Goal: Task Accomplishment & Management: Use online tool/utility

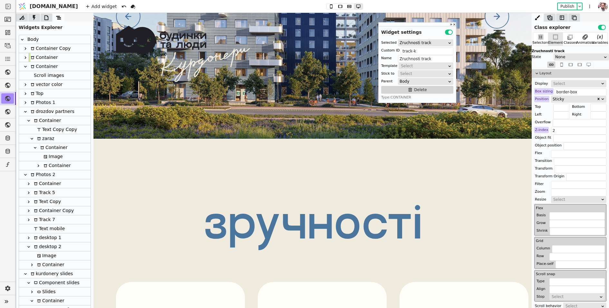
scroll to position [90, 0]
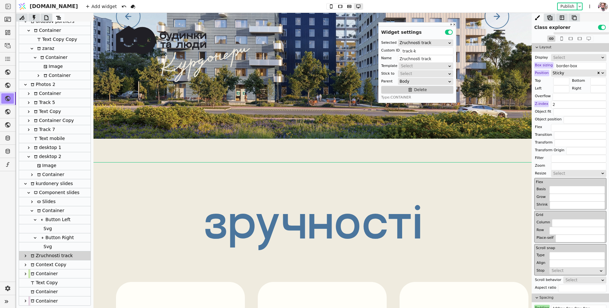
click at [26, 256] on icon at bounding box center [26, 256] width 2 height 3
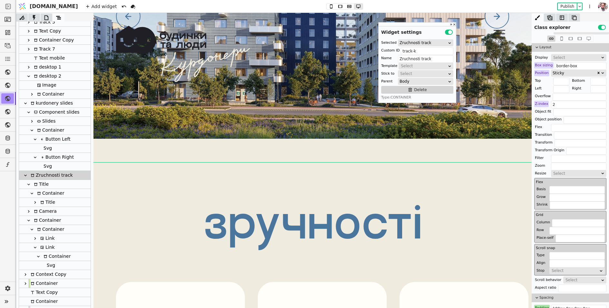
scroll to position [180, 0]
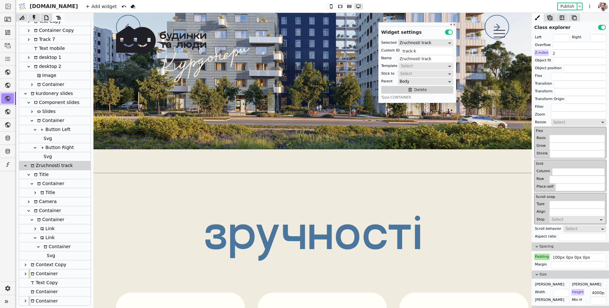
scroll to position [81, 0]
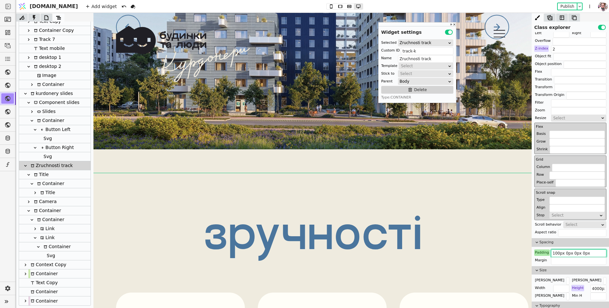
drag, startPoint x: 556, startPoint y: 251, endPoint x: 551, endPoint y: 251, distance: 5.2
click at [551, 251] on input "100px 0px 0px 0px" at bounding box center [578, 254] width 55 height 8
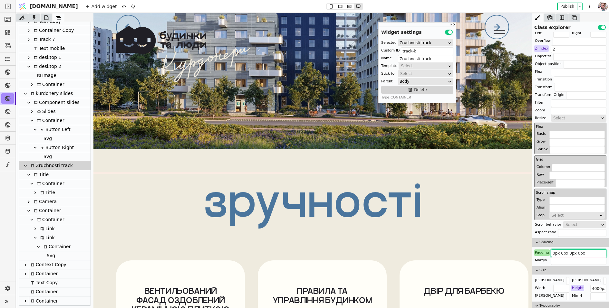
type input "40px 0px 0px 0px"
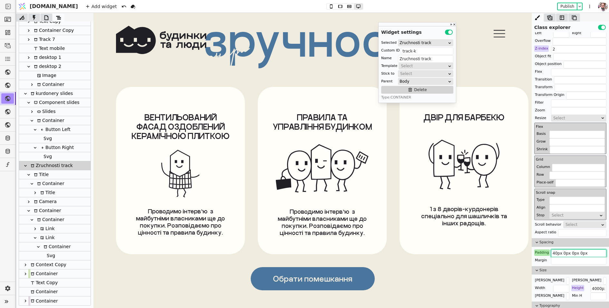
scroll to position [4091, 0]
click at [30, 175] on icon at bounding box center [28, 174] width 5 height 5
type input "Title"
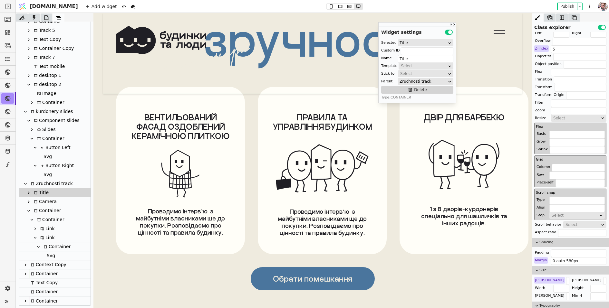
click at [40, 201] on div "Camera" at bounding box center [44, 201] width 25 height 9
type input "camera-k"
type input "Camera"
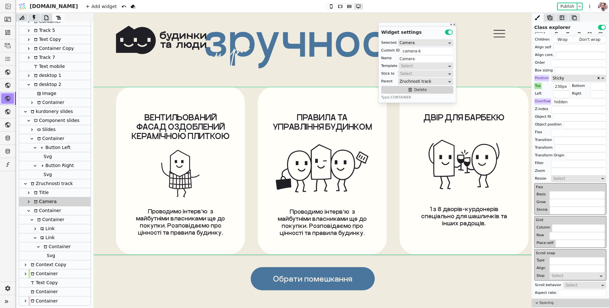
click at [41, 211] on div "Container" at bounding box center [46, 210] width 29 height 9
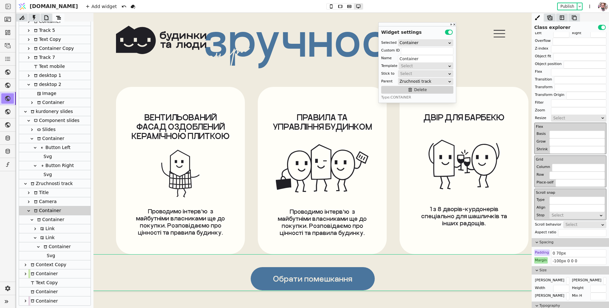
click at [43, 228] on icon at bounding box center [42, 229] width 4 height 4
type input "Link"
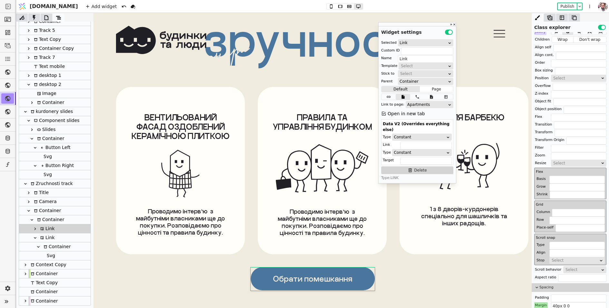
click at [44, 238] on div "Link" at bounding box center [46, 238] width 16 height 9
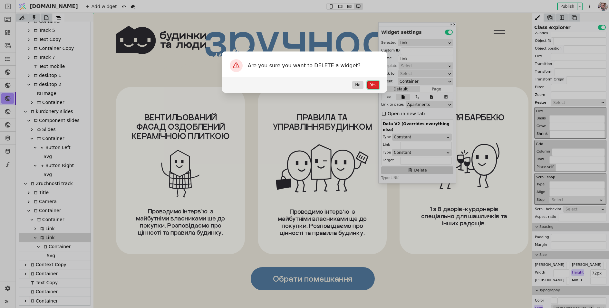
click at [371, 87] on button "Yes" at bounding box center [373, 85] width 12 height 8
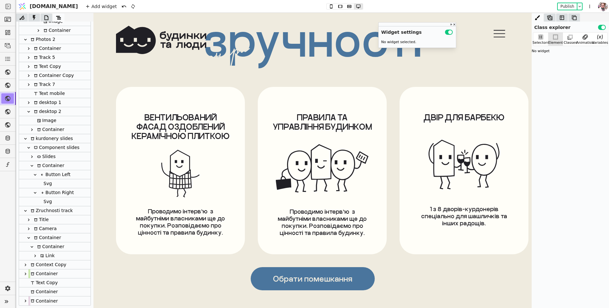
click at [52, 253] on div "Link" at bounding box center [46, 256] width 16 height 9
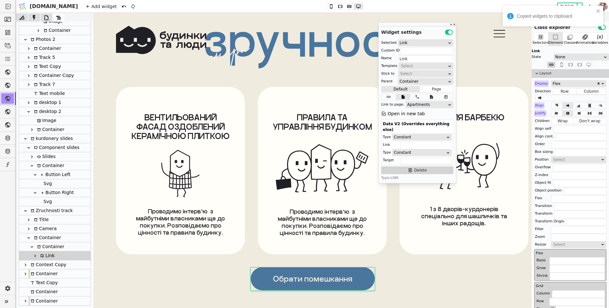
click at [40, 246] on icon at bounding box center [39, 247] width 4 height 4
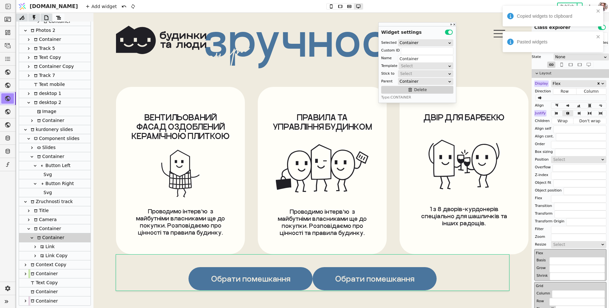
click at [43, 254] on icon at bounding box center [42, 256] width 4 height 4
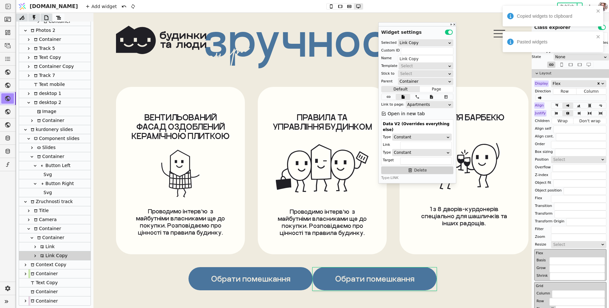
click at [44, 302] on div "Container" at bounding box center [43, 301] width 29 height 9
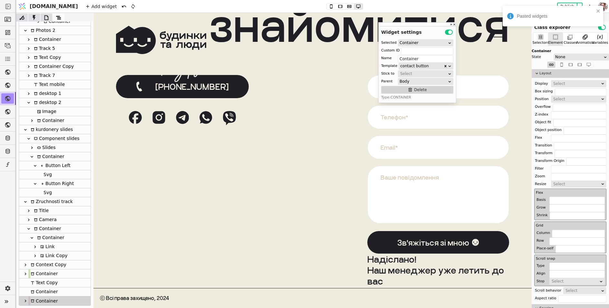
click at [26, 299] on icon at bounding box center [25, 301] width 5 height 5
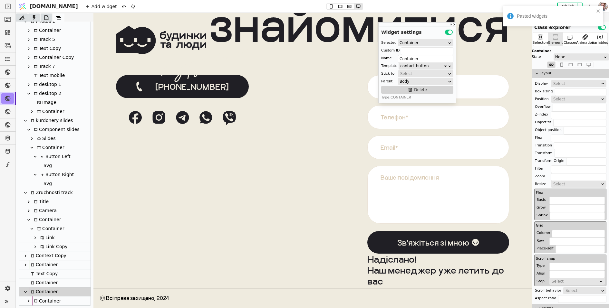
click at [27, 301] on icon at bounding box center [28, 301] width 5 height 5
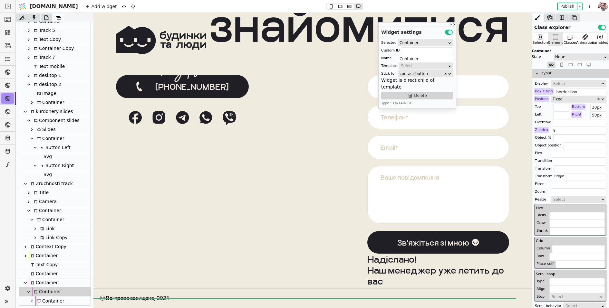
click at [32, 301] on icon at bounding box center [31, 301] width 5 height 5
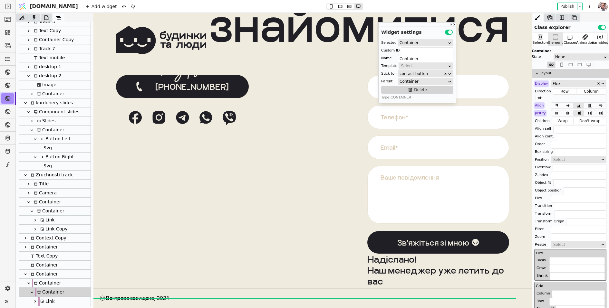
click at [36, 300] on icon at bounding box center [35, 301] width 5 height 5
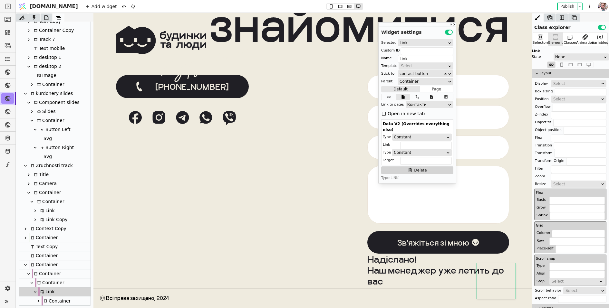
click at [39, 302] on icon at bounding box center [38, 301] width 5 height 5
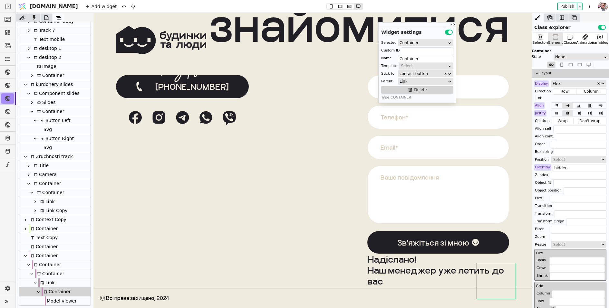
click at [51, 301] on div "Model viewer" at bounding box center [61, 301] width 32 height 9
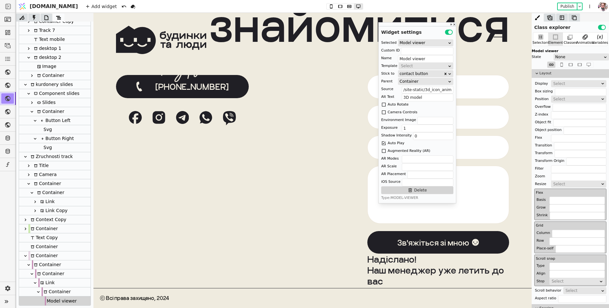
click at [43, 282] on icon at bounding box center [42, 283] width 3 height 3
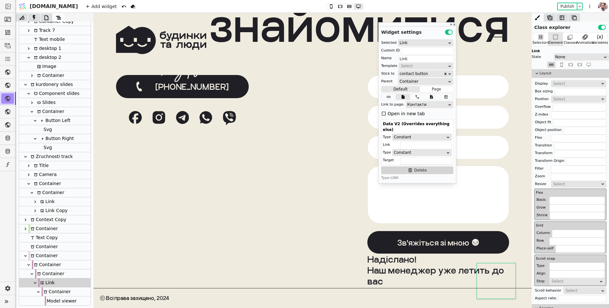
click at [44, 274] on div "Container" at bounding box center [49, 274] width 29 height 9
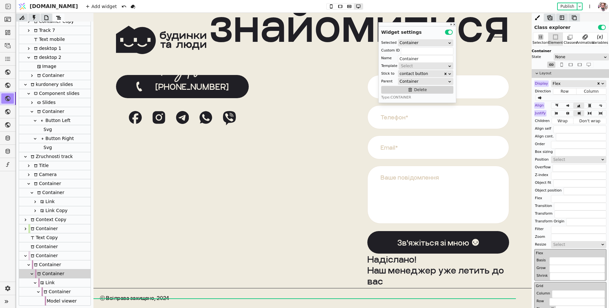
click at [42, 262] on div "Container" at bounding box center [46, 265] width 29 height 9
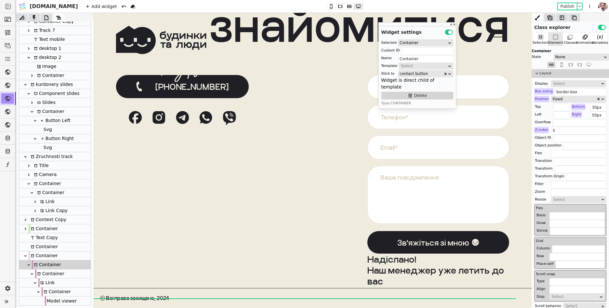
click at [43, 255] on div "Container" at bounding box center [43, 256] width 29 height 9
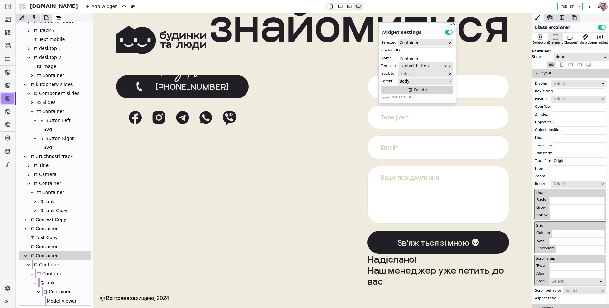
click at [45, 279] on div "Link" at bounding box center [46, 283] width 16 height 9
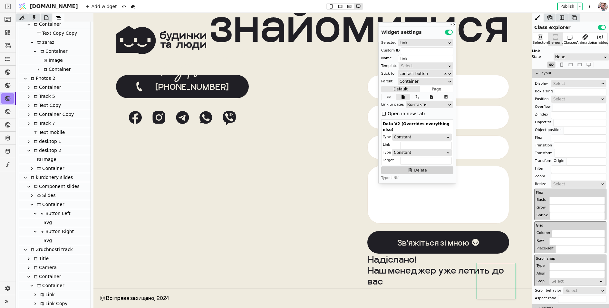
click at [52, 196] on div "Slides" at bounding box center [45, 195] width 20 height 9
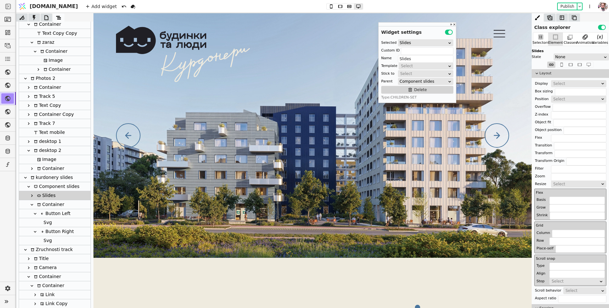
click at [53, 168] on div "Container" at bounding box center [49, 168] width 29 height 9
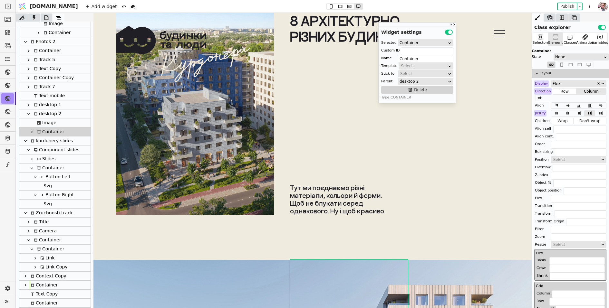
click at [50, 268] on div "Link Copy" at bounding box center [52, 267] width 29 height 9
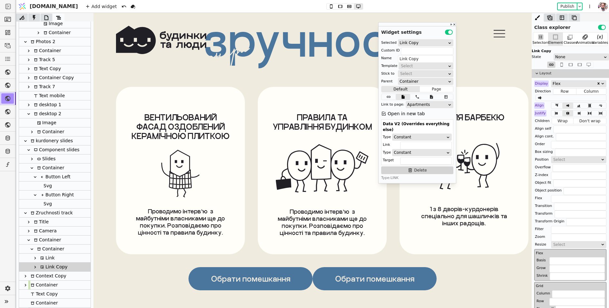
click at [45, 251] on div "Container" at bounding box center [49, 249] width 29 height 9
type input "Container"
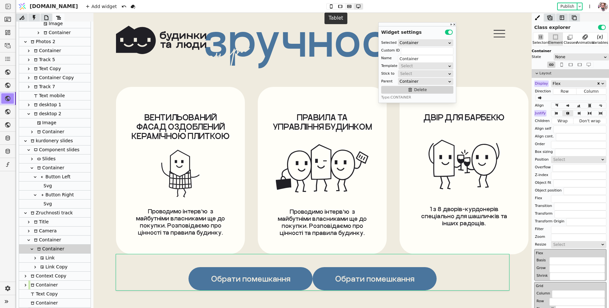
click at [347, 8] on icon at bounding box center [349, 6] width 4 height 3
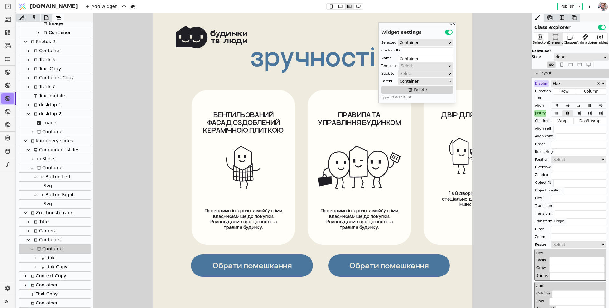
click at [541, 112] on div "Justify" at bounding box center [540, 113] width 12 height 6
click at [540, 122] on button "Reset" at bounding box center [540, 122] width 17 height 8
click at [336, 6] on icon at bounding box center [340, 6] width 8 height 5
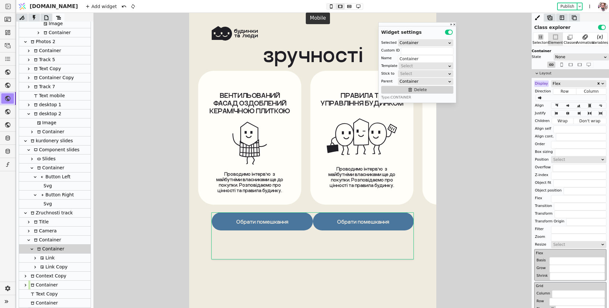
click at [327, 6] on icon at bounding box center [331, 6] width 8 height 5
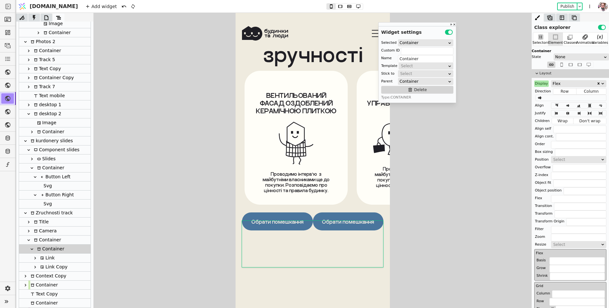
click at [545, 83] on div "Display" at bounding box center [541, 84] width 14 height 6
click at [544, 90] on button "Reset" at bounding box center [541, 92] width 17 height 8
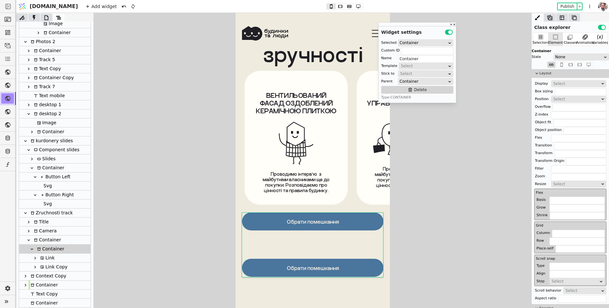
click at [48, 266] on div "Link Copy" at bounding box center [52, 267] width 29 height 9
type input "Link Copy"
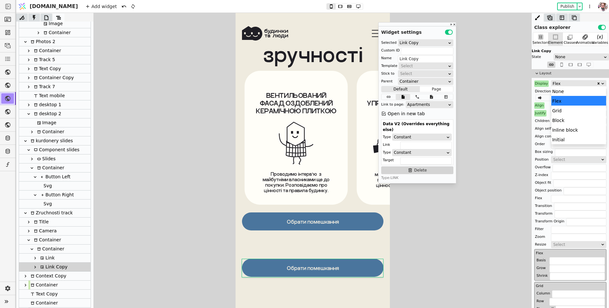
click at [554, 83] on div "Flex" at bounding box center [574, 84] width 44 height 6
click at [556, 90] on div "None" at bounding box center [578, 91] width 55 height 10
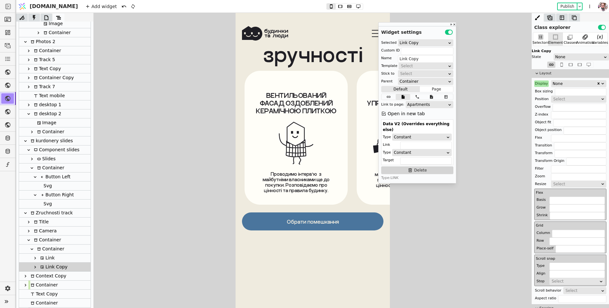
scroll to position [4269, 0]
click at [338, 8] on icon at bounding box center [340, 6] width 4 height 3
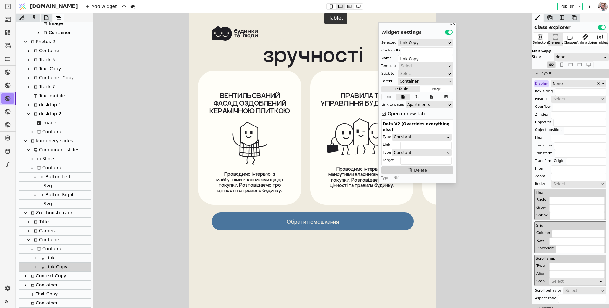
click at [347, 8] on icon at bounding box center [349, 6] width 4 height 3
type input "0 0 0 48px"
type input "385px"
type input "70px"
type input "60px"
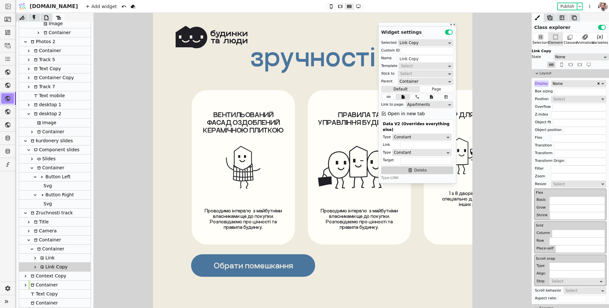
click at [50, 250] on div "Container" at bounding box center [49, 249] width 29 height 9
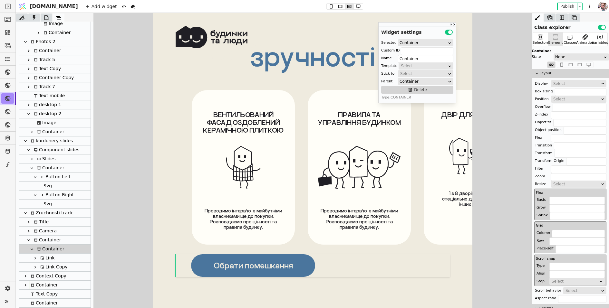
click at [556, 84] on div "Select" at bounding box center [576, 84] width 47 height 6
click at [556, 97] on div "Flex" at bounding box center [578, 101] width 55 height 10
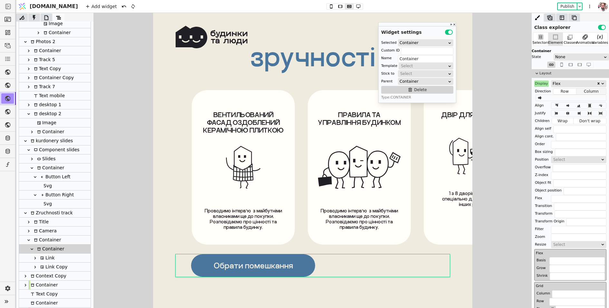
click at [585, 91] on button "Column" at bounding box center [591, 91] width 30 height 6
click at [565, 107] on icon at bounding box center [568, 105] width 8 height 5
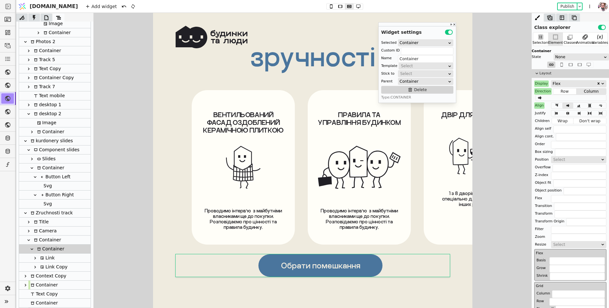
click at [50, 270] on div "Link Copy" at bounding box center [52, 267] width 29 height 9
type input "Link Copy"
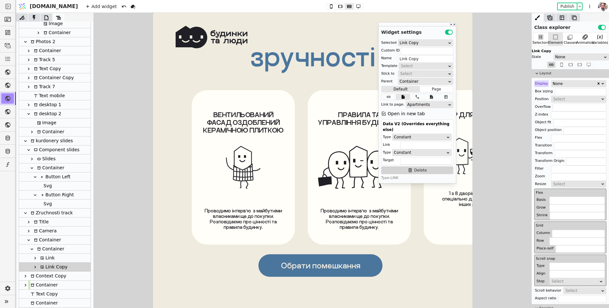
click at [558, 87] on div "Display None Box sizing Position Select Overflow Z-index Object fit Object posi…" at bounding box center [570, 192] width 72 height 222
click at [558, 83] on div "None" at bounding box center [574, 84] width 44 height 6
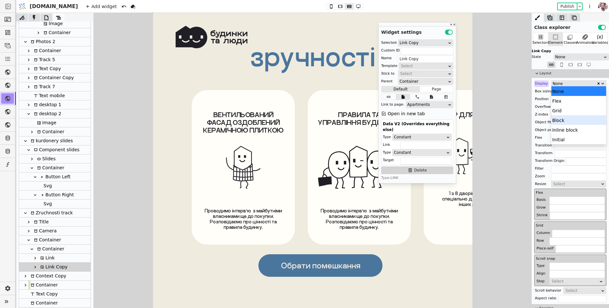
click at [556, 119] on div "Block" at bounding box center [578, 120] width 55 height 10
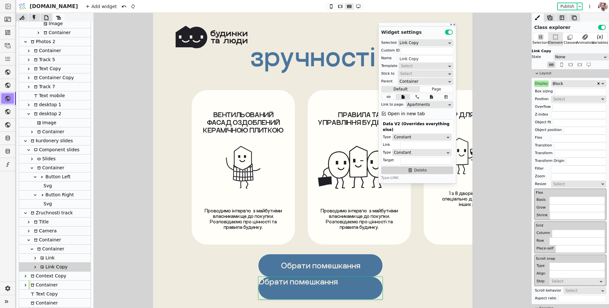
click at [425, 104] on div "Apartments" at bounding box center [427, 104] width 40 height 6
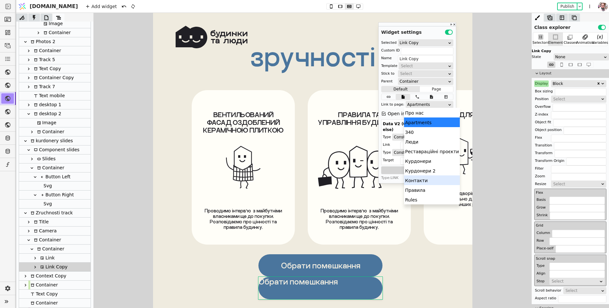
click at [412, 181] on div "Контакти" at bounding box center [432, 181] width 56 height 10
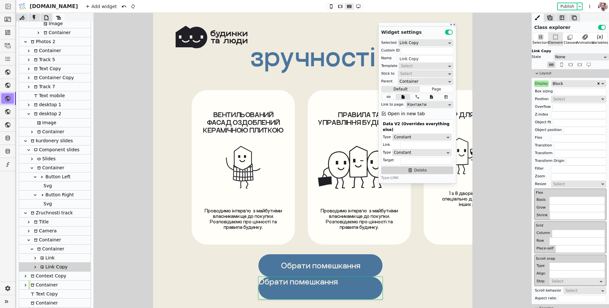
click at [385, 114] on icon at bounding box center [383, 113] width 5 height 5
click at [560, 84] on div "Block" at bounding box center [574, 84] width 44 height 6
click at [558, 100] on div "Flex" at bounding box center [578, 101] width 55 height 10
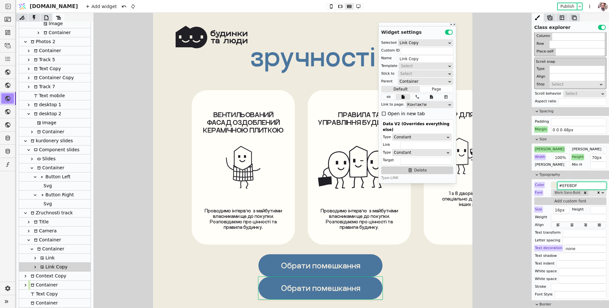
click at [565, 183] on input "#EFEBDF" at bounding box center [581, 186] width 49 height 8
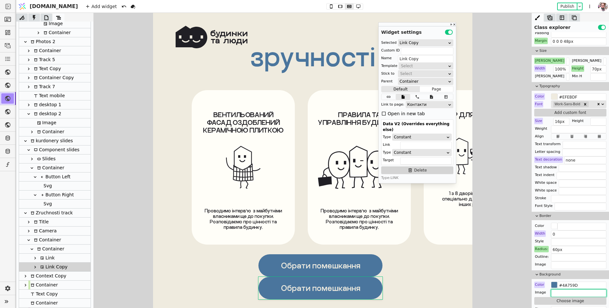
click at [561, 290] on input "text" at bounding box center [578, 294] width 55 height 8
paste input "#EFEBDF"
type input "#EFEBDF"
click at [568, 285] on input "#4A759D" at bounding box center [581, 286] width 49 height 8
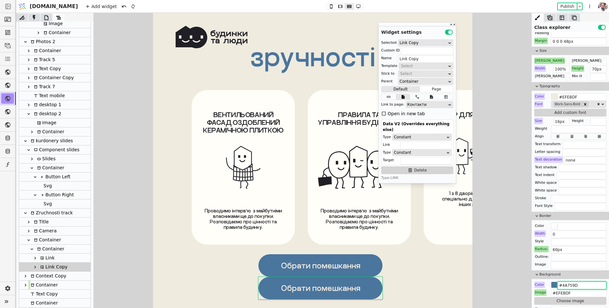
click at [568, 285] on input "#4A759D" at bounding box center [581, 286] width 49 height 8
click at [573, 96] on input "#EFEBDF" at bounding box center [581, 97] width 49 height 8
paste input "4A759D"
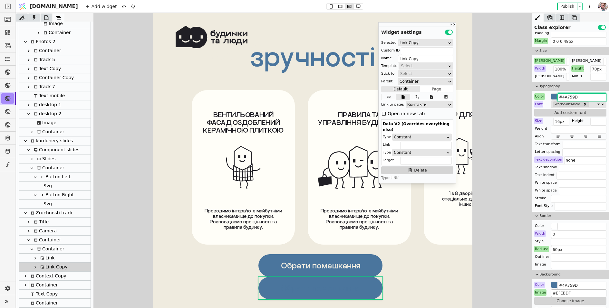
type input "#4A759D"
click at [561, 291] on input "#EFEBDF" at bounding box center [578, 294] width 55 height 8
click at [567, 286] on input "#4A759D" at bounding box center [581, 286] width 49 height 8
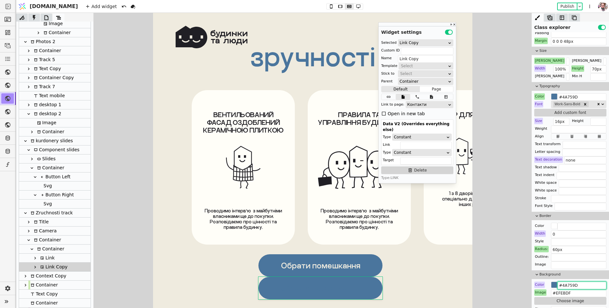
paste input "EFEBDF"
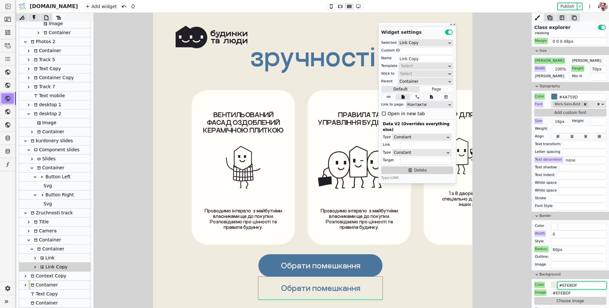
type input "#EFEBDF"
click at [538, 290] on div "Image" at bounding box center [540, 293] width 12 height 6
click at [538, 301] on button "Reset" at bounding box center [540, 299] width 17 height 8
click at [565, 282] on input "#EFEBDF" at bounding box center [581, 286] width 49 height 8
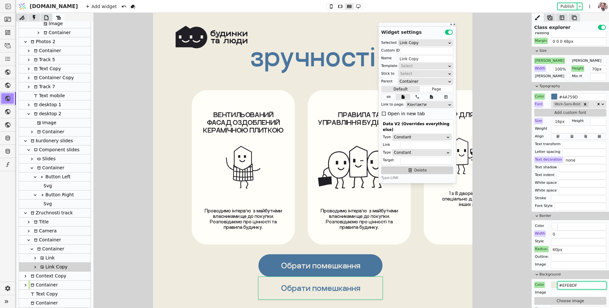
click at [565, 282] on input "#EFEBDF" at bounding box center [581, 286] width 49 height 8
click at [572, 283] on input "#EFEBDF" at bounding box center [581, 286] width 49 height 8
paste input "FFFEF8"
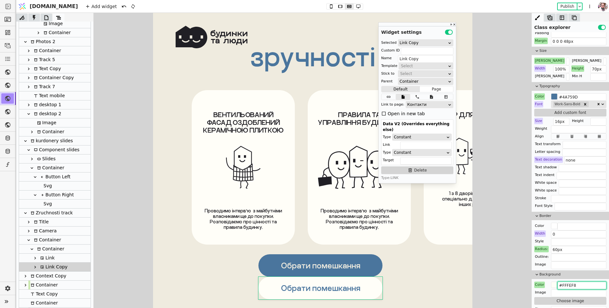
type input "#FFFEF8"
click at [368, 268] on link "Обрати помешкання" at bounding box center [320, 265] width 124 height 23
type input "Link"
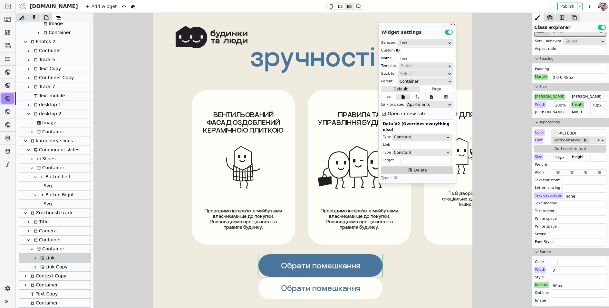
scroll to position [308, 0]
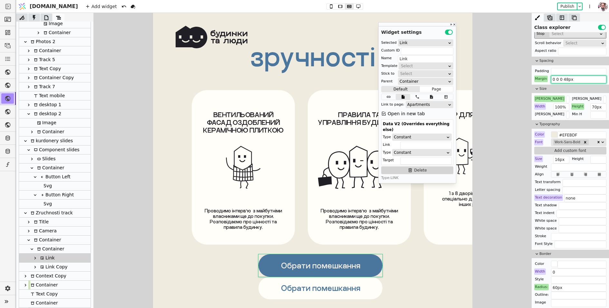
click at [562, 78] on input "0 0 0 48px" at bounding box center [578, 80] width 55 height 8
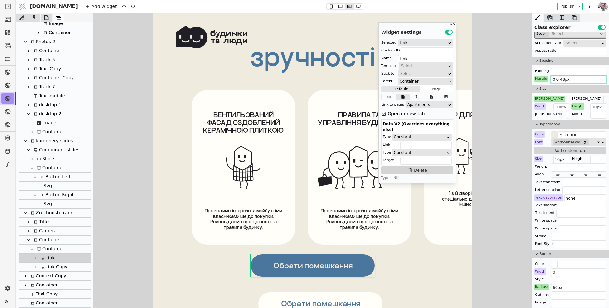
click at [565, 78] on input "0 0 48px" at bounding box center [578, 80] width 55 height 8
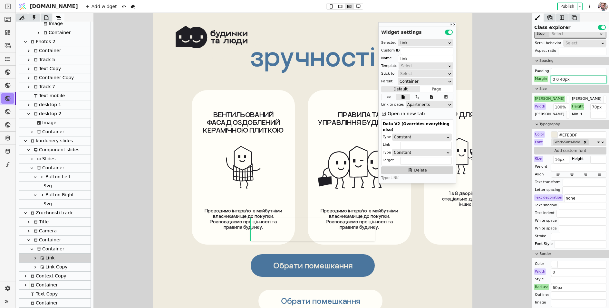
scroll to position [4303, 0]
type input "0 0 40px"
click at [291, 291] on link "Обрати помешкання" at bounding box center [320, 301] width 124 height 23
type input "Link Copy"
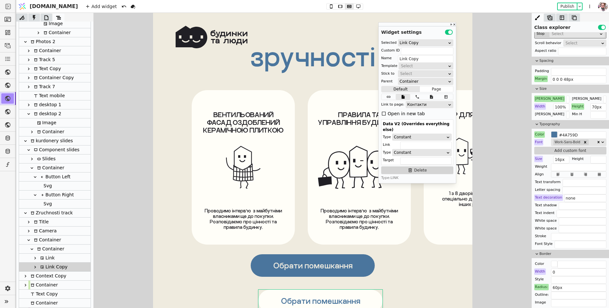
click at [543, 77] on div "Margin" at bounding box center [541, 79] width 14 height 6
click at [543, 85] on button "Reset" at bounding box center [541, 86] width 17 height 8
click at [561, 79] on input "0 0 88px" at bounding box center [578, 80] width 55 height 8
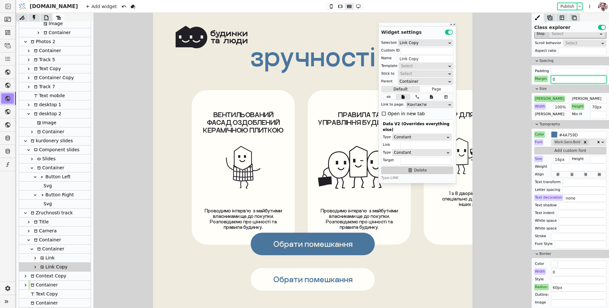
scroll to position [4601, 0]
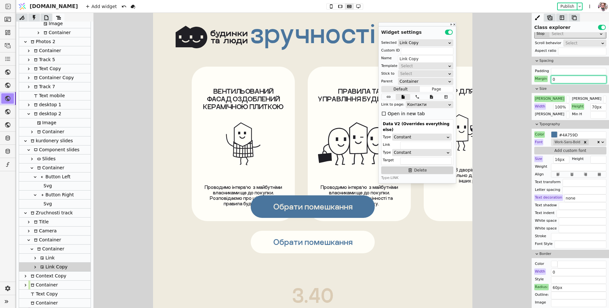
type input "0"
click at [306, 182] on div "ВЕНТИЛЬОВАНИЙ ФАСАД ОЗДОБЛЕНИЙ КЕРАМІЧНОЮ ПЛИТКОЮ Проводимо інтерв’ю  з майбутн…" at bounding box center [312, 144] width 319 height 155
type input "camera-k"
type input "Camera"
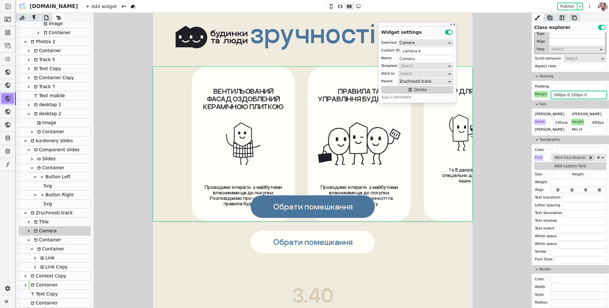
click at [573, 94] on input "-560px 0 100px 0" at bounding box center [578, 95] width 55 height 8
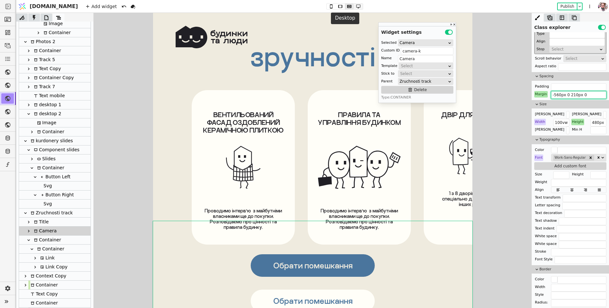
type input "-560px 0 210px 0"
click at [354, 7] on icon at bounding box center [358, 6] width 8 height 5
type input "230px"
type input "-560px 0 110px 0"
type input "520px"
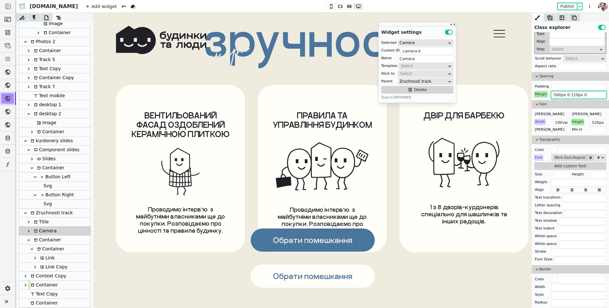
click at [575, 95] on input "-560px 0 110px 0" at bounding box center [578, 95] width 55 height 8
click at [575, 94] on input "-560px 0 110px 0" at bounding box center [578, 95] width 55 height 8
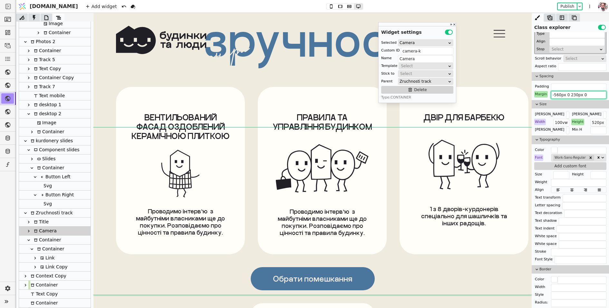
type input "-560px 0 230px 0"
click at [307, 58] on p "зручності" at bounding box center [312, 38] width 219 height 39
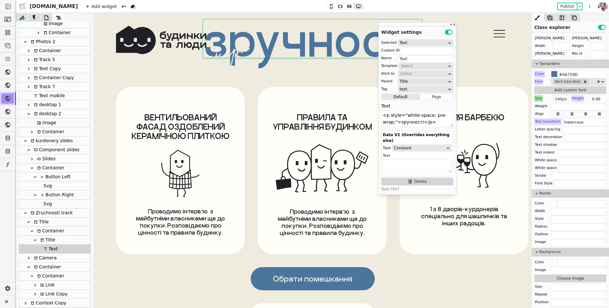
click at [46, 224] on div "Title" at bounding box center [40, 222] width 17 height 9
type input "Title"
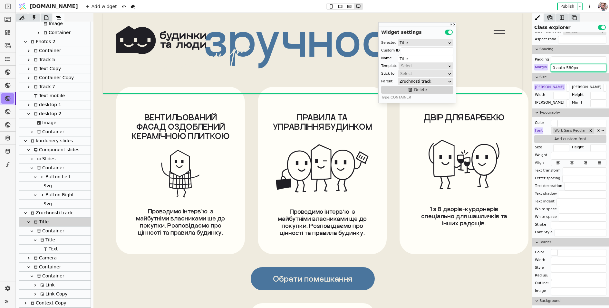
drag, startPoint x: 570, startPoint y: 66, endPoint x: 566, endPoint y: 68, distance: 4.4
click at [566, 68] on input "0 auto 580px" at bounding box center [578, 68] width 55 height 8
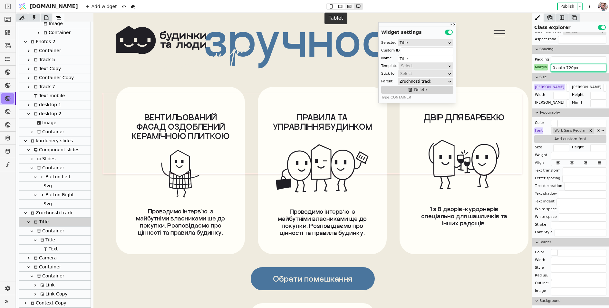
type input "0 auto 720px"
click at [347, 5] on icon at bounding box center [349, 6] width 4 height 3
type input "100px"
type input "0 auto 580px"
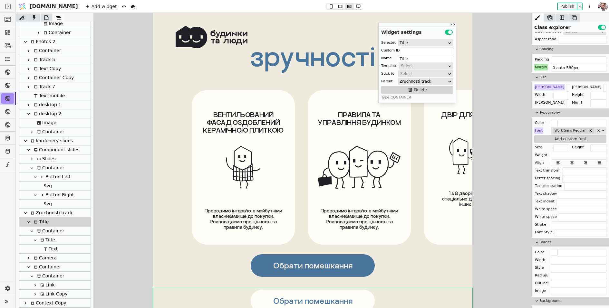
click at [241, 66] on div "зручності" at bounding box center [312, 67] width 319 height 45
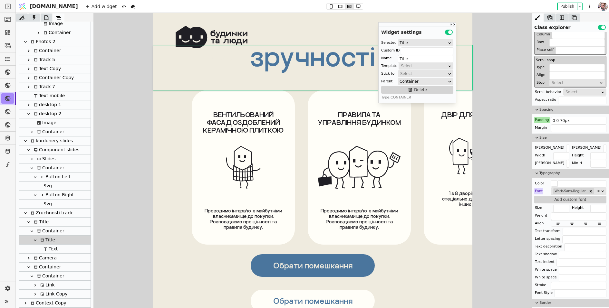
click at [44, 223] on div "Title" at bounding box center [40, 222] width 17 height 9
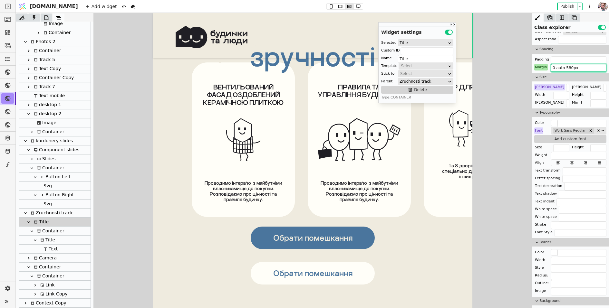
drag, startPoint x: 570, startPoint y: 67, endPoint x: 565, endPoint y: 67, distance: 5.2
click at [565, 67] on input "0 auto 580px" at bounding box center [578, 68] width 55 height 8
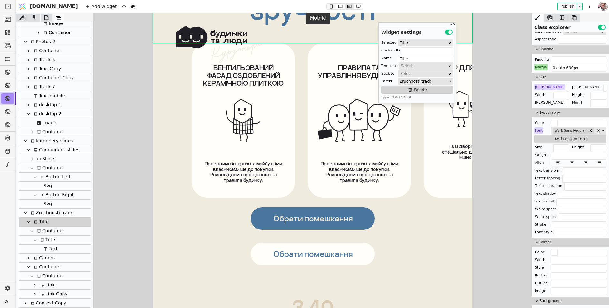
click at [327, 8] on icon at bounding box center [331, 6] width 8 height 5
type input "0 auto 550px"
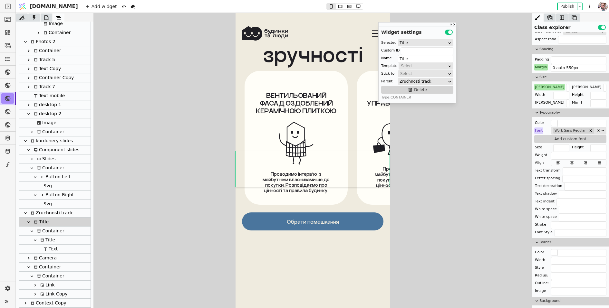
click at [46, 267] on div "Container" at bounding box center [46, 267] width 29 height 9
type input "Container"
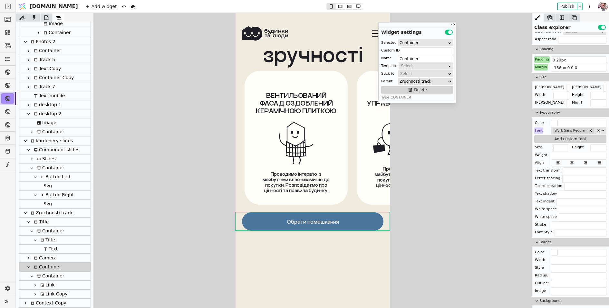
click at [30, 266] on icon at bounding box center [28, 267] width 5 height 5
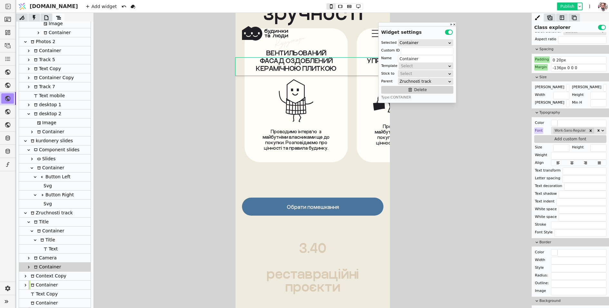
click at [564, 5] on button "Publish" at bounding box center [567, 6] width 19 height 6
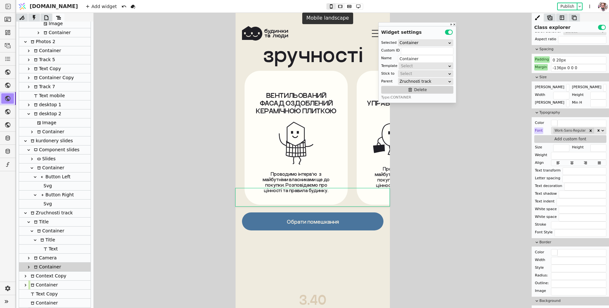
click at [336, 5] on icon at bounding box center [340, 6] width 8 height 5
type input "0 70px"
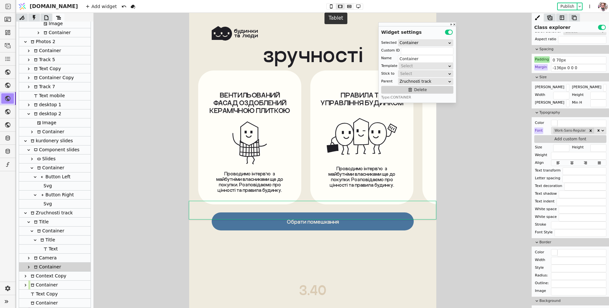
click at [345, 8] on icon at bounding box center [349, 6] width 8 height 5
type input "750px"
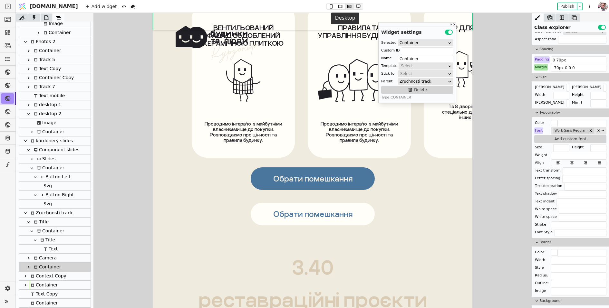
click at [354, 7] on icon at bounding box center [358, 6] width 8 height 5
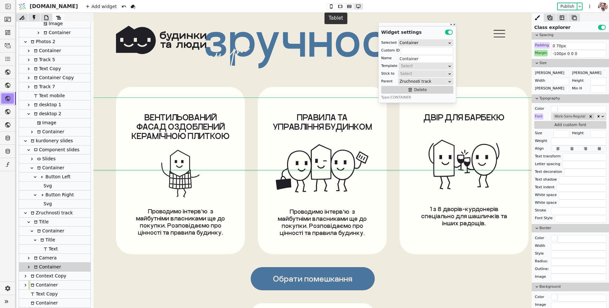
click at [345, 8] on icon at bounding box center [349, 6] width 8 height 5
type input "-70px 0 0 0"
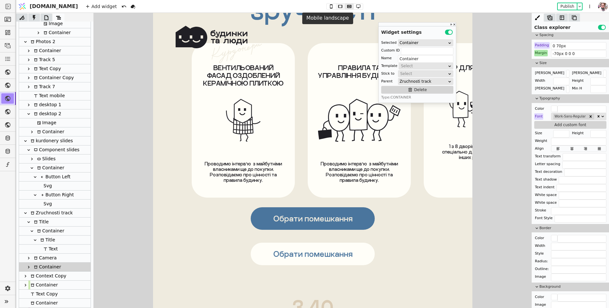
click at [336, 6] on icon at bounding box center [340, 6] width 8 height 5
type input "620px"
type input "-136px 0 0 0"
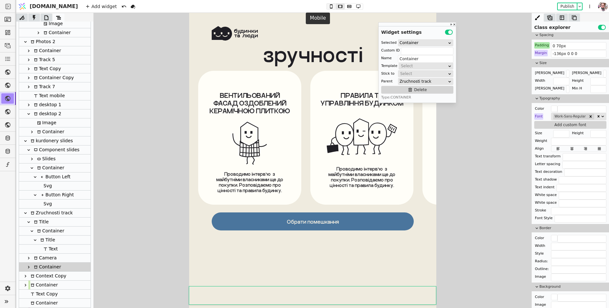
click at [327, 5] on icon at bounding box center [331, 6] width 8 height 5
type input "0 20px"
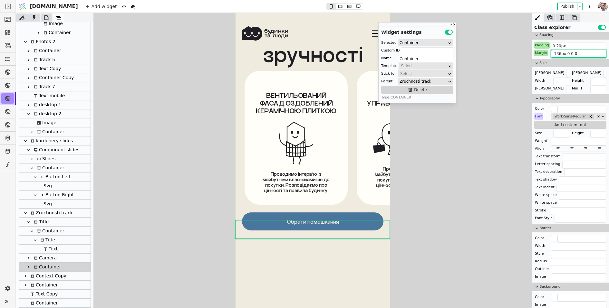
drag, startPoint x: 560, startPoint y: 54, endPoint x: 555, endPoint y: 55, distance: 5.2
click at [555, 55] on input "-136px 0 0 0" at bounding box center [578, 54] width 55 height 8
click at [555, 54] on input "-136px 0 0 0" at bounding box center [578, 54] width 55 height 8
click at [561, 53] on input "-136px 0 0 0" at bounding box center [578, 54] width 55 height 8
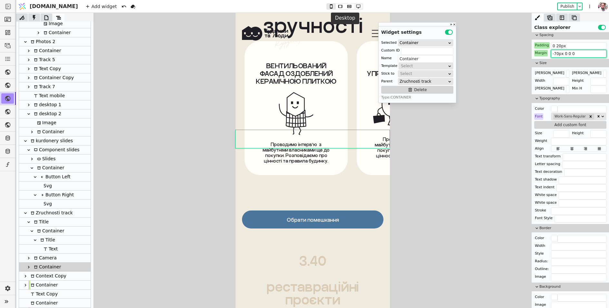
type input "-70px 0 0 0"
click at [354, 5] on icon at bounding box center [358, 6] width 8 height 5
type input "750px"
type input "0 70px"
type input "-100px 0 0 0"
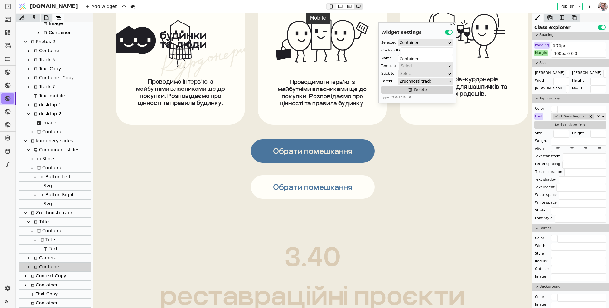
click at [327, 7] on icon at bounding box center [331, 6] width 8 height 5
type input "620px"
type input "0 20px"
type input "-70px 0 0 0"
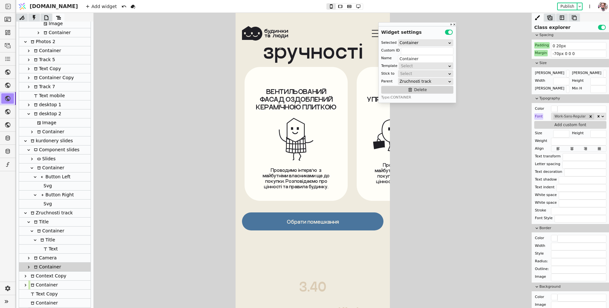
scroll to position [4386, 0]
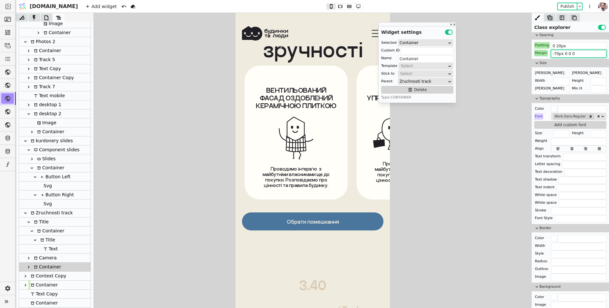
click at [554, 50] on input "-70px 0 0 0" at bounding box center [578, 54] width 55 height 8
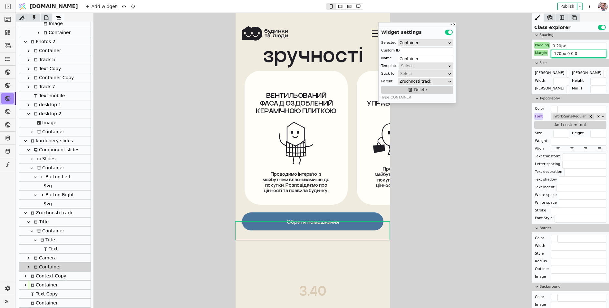
scroll to position [4364, 0]
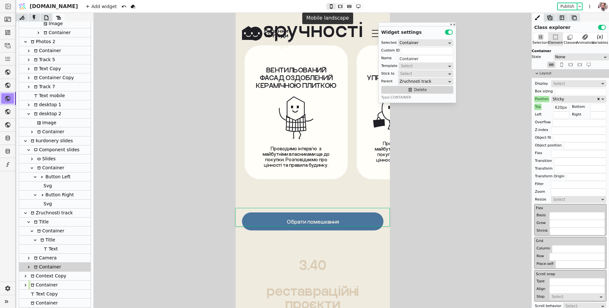
type input "-170px 0 0 0"
click at [336, 8] on icon at bounding box center [340, 6] width 8 height 5
type input "0 70px"
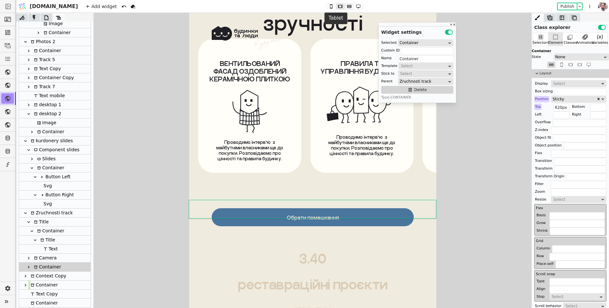
click at [347, 6] on icon at bounding box center [349, 6] width 4 height 3
type input "750px"
type input "-70px 0 0 0"
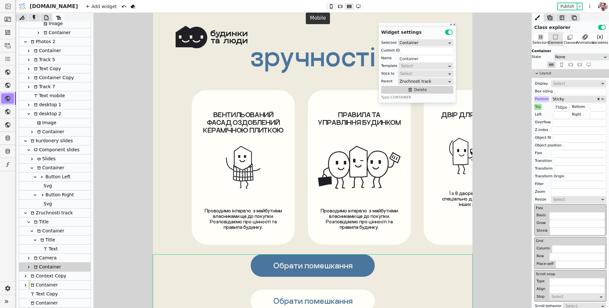
click at [327, 6] on icon at bounding box center [331, 6] width 8 height 5
type input "620px"
type input "0 20px"
type input "-170px 0 0 0"
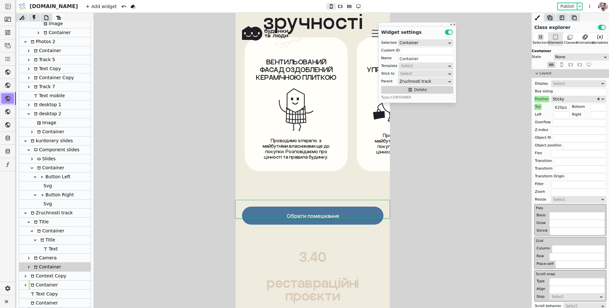
click at [27, 265] on icon at bounding box center [28, 267] width 5 height 5
click at [43, 277] on div "Container" at bounding box center [49, 276] width 29 height 9
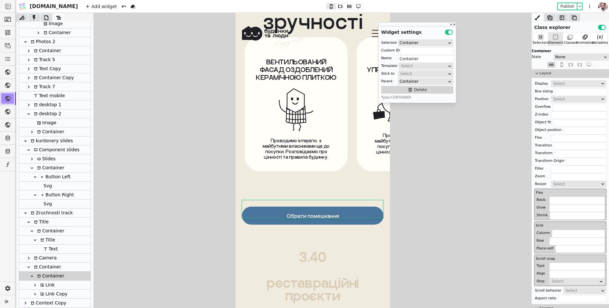
click at [44, 287] on div "Link" at bounding box center [46, 285] width 16 height 9
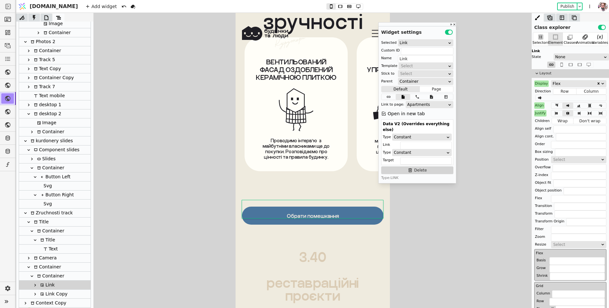
click at [46, 298] on div "Link Copy" at bounding box center [52, 294] width 29 height 9
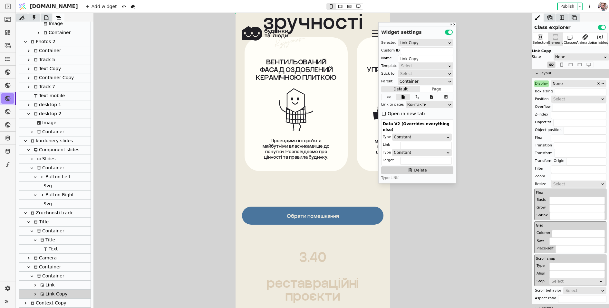
click at [43, 271] on div "Container" at bounding box center [46, 267] width 29 height 9
type input "Container"
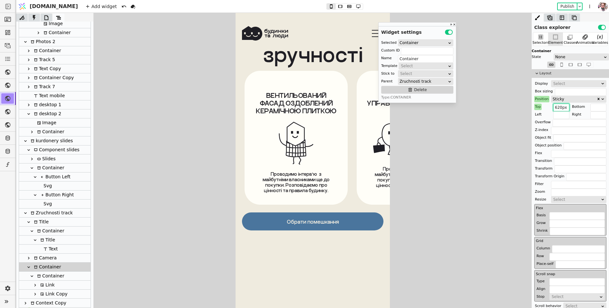
click at [555, 106] on input "620px" at bounding box center [561, 108] width 16 height 8
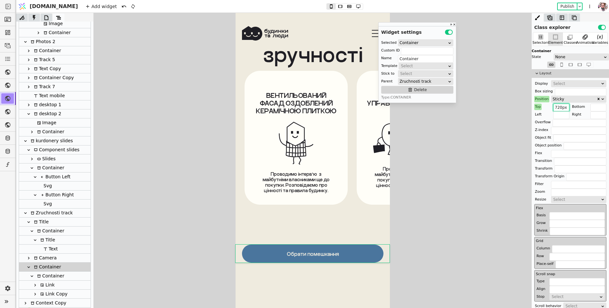
click at [557, 107] on input "720px" at bounding box center [561, 108] width 16 height 8
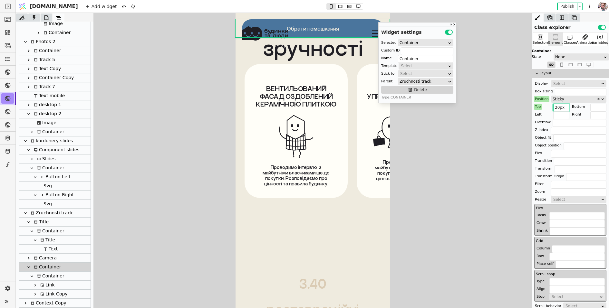
type input "620px"
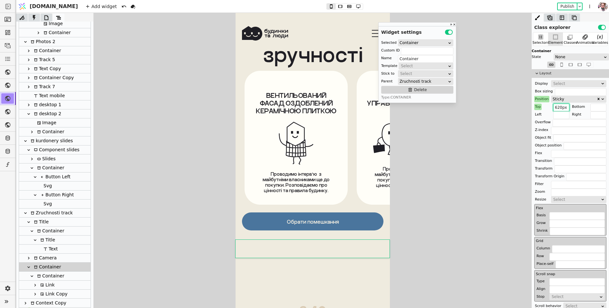
click at [30, 269] on icon at bounding box center [28, 267] width 5 height 5
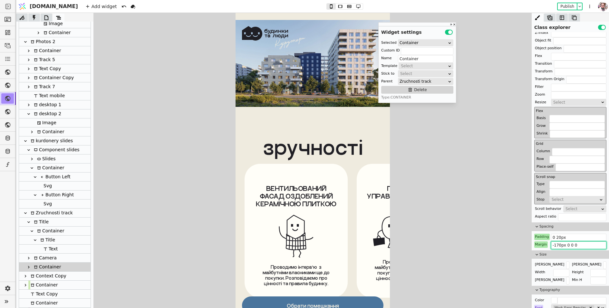
click at [558, 242] on input "-170px 0 0 0" at bounding box center [578, 246] width 55 height 8
type input "-140px 0 0 0"
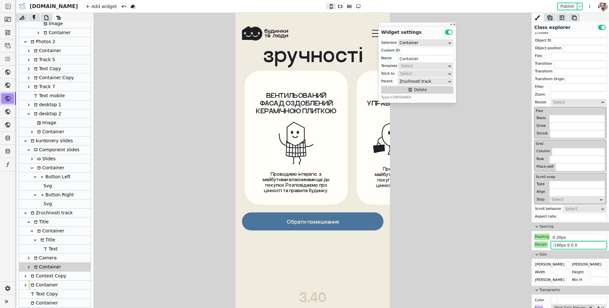
click at [35, 277] on div "Context Copy" at bounding box center [48, 276] width 38 height 9
type input "Context Copy"
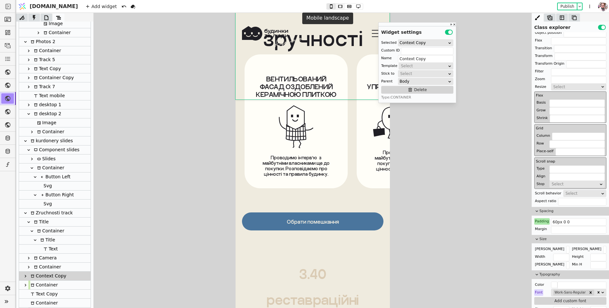
click at [336, 6] on icon at bounding box center [340, 6] width 8 height 5
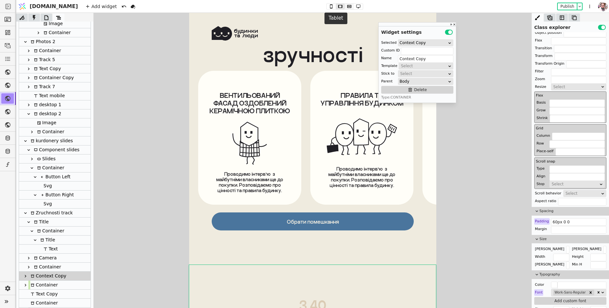
click at [345, 4] on icon at bounding box center [349, 6] width 8 height 5
type input "80px 0 0"
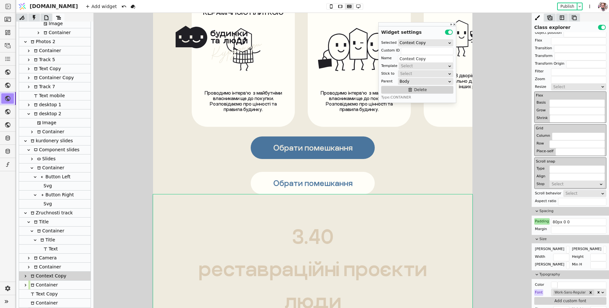
click at [42, 263] on div "Container" at bounding box center [46, 267] width 29 height 9
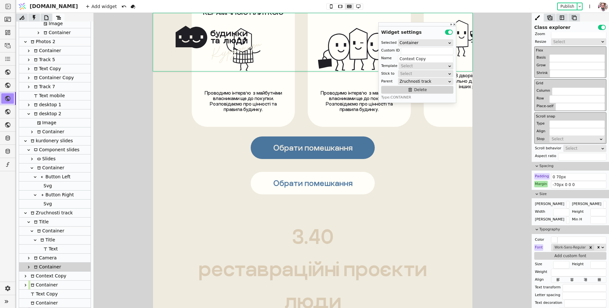
type input "Container"
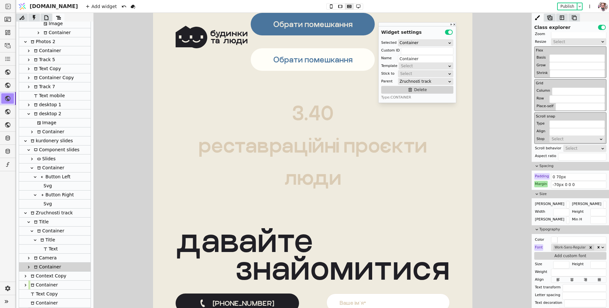
click at [42, 258] on div "Camera" at bounding box center [44, 258] width 25 height 9
type input "camera-k"
type input "Camera"
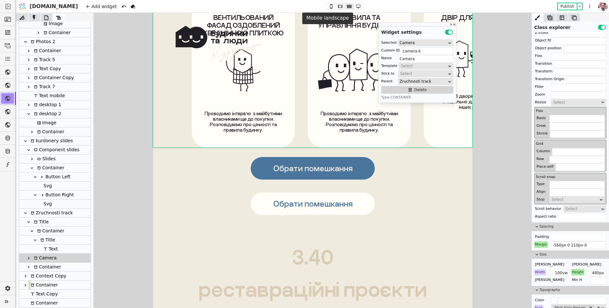
click at [336, 7] on icon at bounding box center [340, 6] width 8 height 5
type input "180px"
type input "-580px 0 166px 0"
type input "416px"
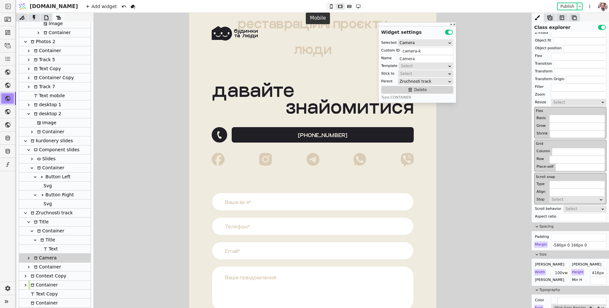
click at [330, 7] on icon at bounding box center [331, 6] width 3 height 4
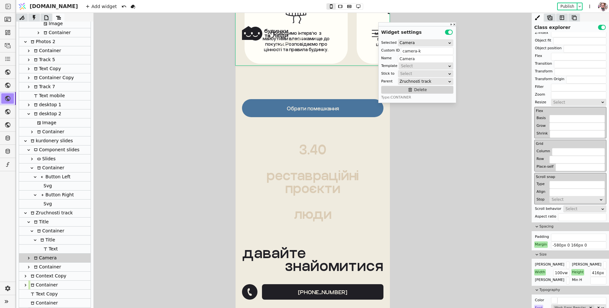
click at [42, 267] on div "Container" at bounding box center [46, 267] width 29 height 9
type input "Container"
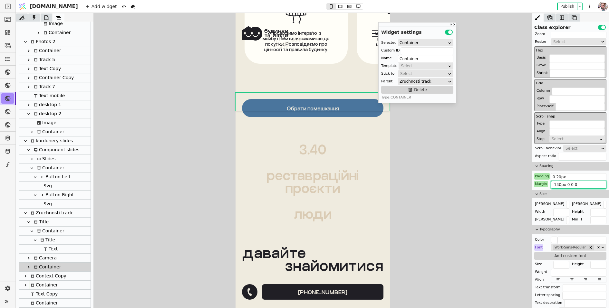
click at [571, 183] on input "-140px 0 0 0" at bounding box center [578, 185] width 55 height 8
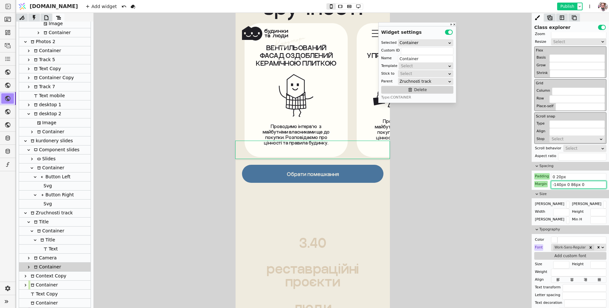
type input "-140px 0 86px 0"
click at [565, 9] on button "Publish" at bounding box center [567, 6] width 19 height 6
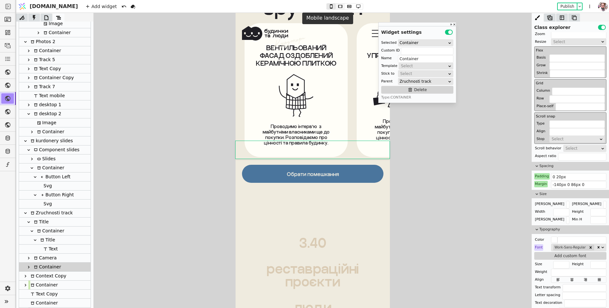
click at [336, 5] on icon at bounding box center [340, 6] width 8 height 5
type input "0 70px"
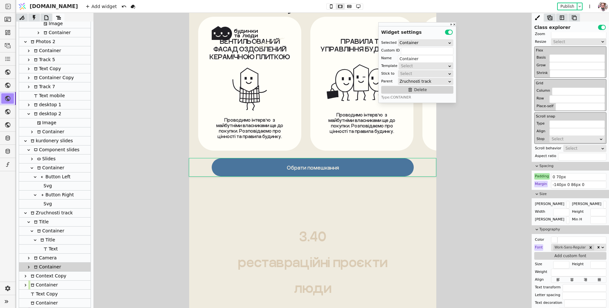
click at [335, 9] on div at bounding box center [344, 6] width 37 height 6
click at [345, 7] on icon at bounding box center [349, 6] width 8 height 5
type input "750px"
type input "-70px 0 0 0"
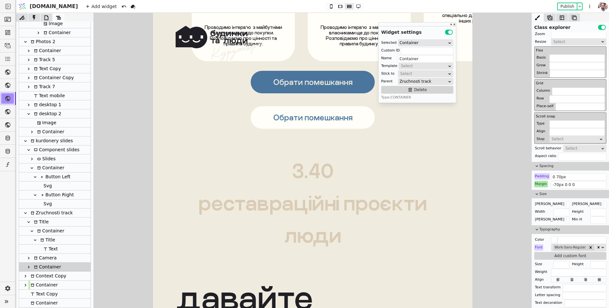
click at [297, 144] on div "З.40 реставраційні проєкти люди" at bounding box center [312, 190] width 319 height 122
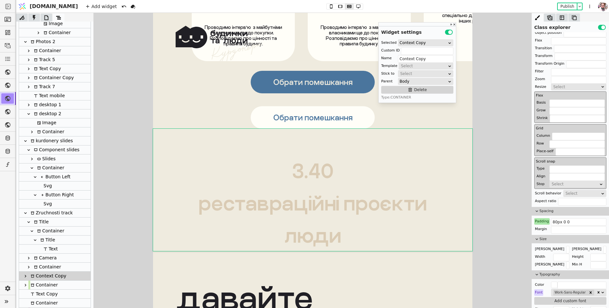
click at [238, 126] on div "Обрати помешкання Обрати помешкання" at bounding box center [312, 100] width 274 height 58
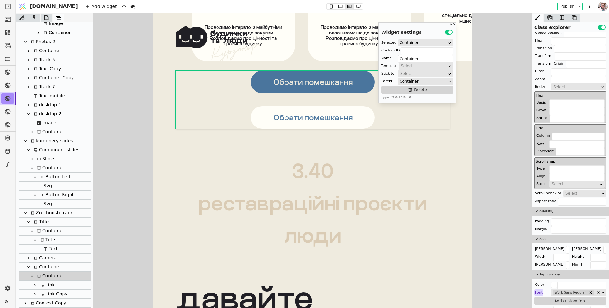
click at [170, 122] on div "Обрати помешкання Обрати помешкання" at bounding box center [312, 100] width 319 height 58
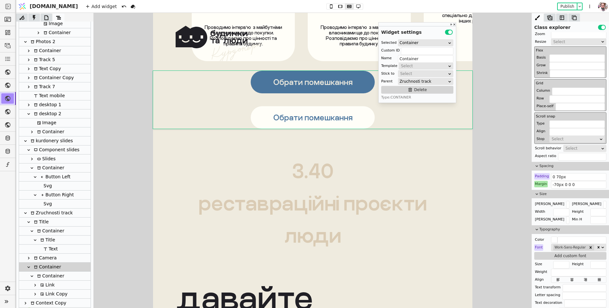
click at [41, 223] on div "Title" at bounding box center [40, 222] width 17 height 9
type input "Title"
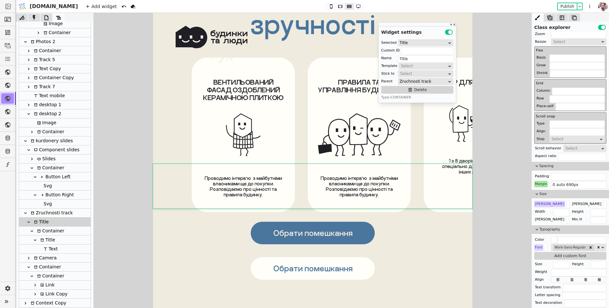
click at [29, 225] on div at bounding box center [28, 222] width 6 height 8
click at [40, 211] on div "Zruchnosti track" at bounding box center [51, 213] width 44 height 9
type input "track-k"
type input "Zruchnosti track"
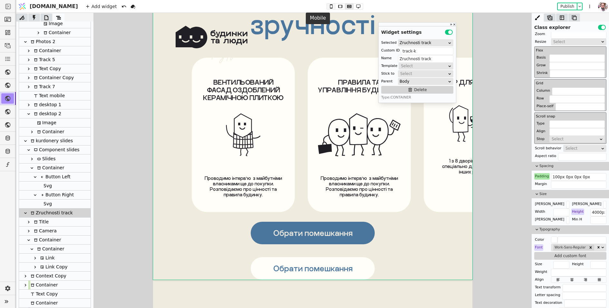
click at [327, 6] on icon at bounding box center [331, 6] width 8 height 5
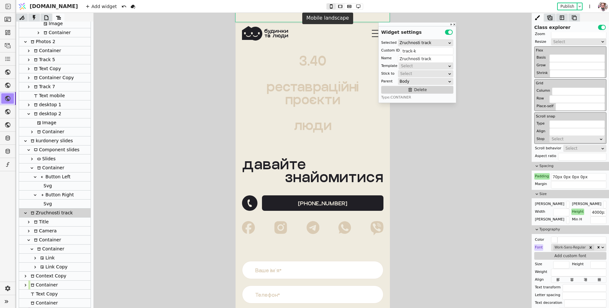
click at [336, 6] on icon at bounding box center [340, 6] width 8 height 5
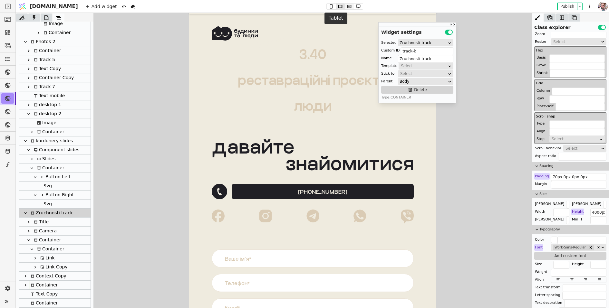
click at [347, 5] on icon at bounding box center [349, 6] width 4 height 3
type input "100px 0px 0px 0px"
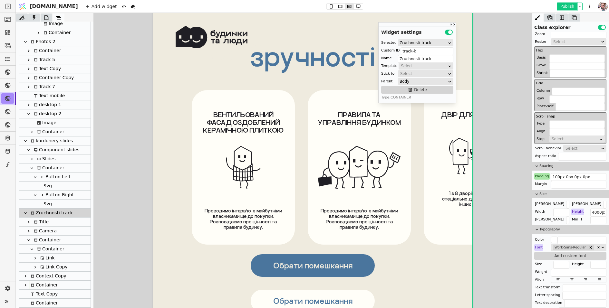
click at [566, 4] on button "Publish" at bounding box center [567, 6] width 19 height 6
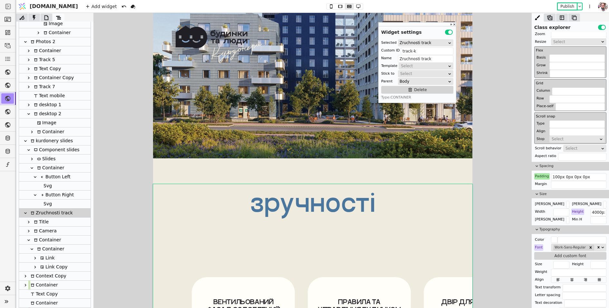
scroll to position [3444, 0]
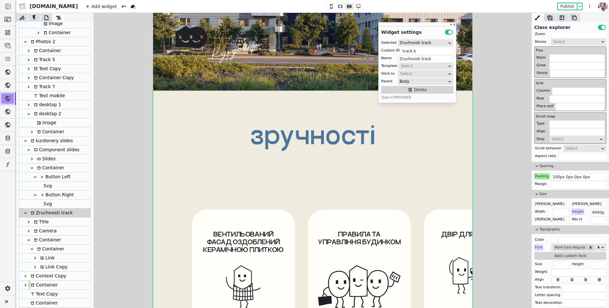
click at [304, 225] on div "ВЕНТИЛЬОВАНИЙ ФАСАД ОЗДОБЛЕНИЙ КЕРАМІЧНОЮ ПЛИТКОЮ Проводимо інтерв’ю  з майбутн…" at bounding box center [312, 287] width 319 height 155
type input "camera-k"
type input "Camera"
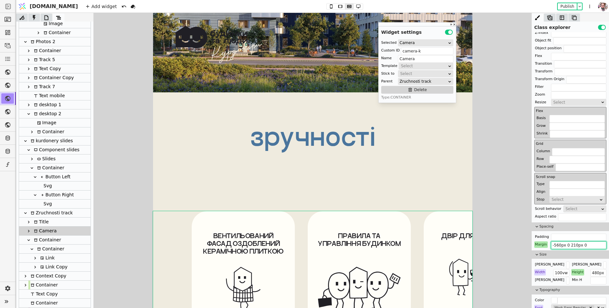
drag, startPoint x: 558, startPoint y: 244, endPoint x: 555, endPoint y: 244, distance: 3.5
click at [555, 244] on input "-560px 0 210px 0" at bounding box center [578, 246] width 55 height 8
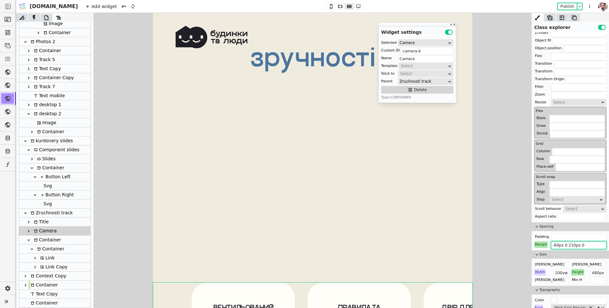
type input "-690px 0 210px 0"
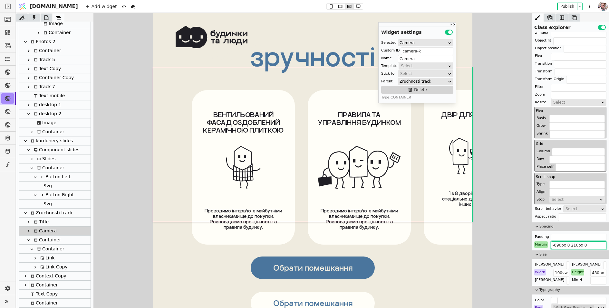
click at [49, 242] on div "Container" at bounding box center [46, 240] width 29 height 9
type input "Container"
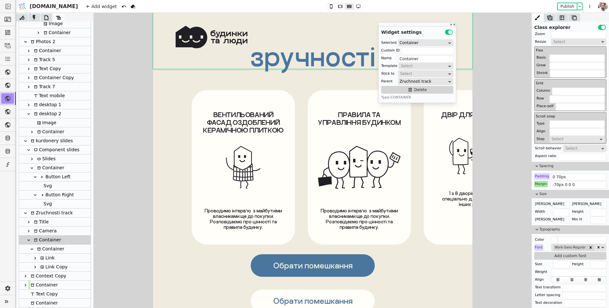
click at [29, 240] on icon at bounding box center [28, 240] width 3 height 2
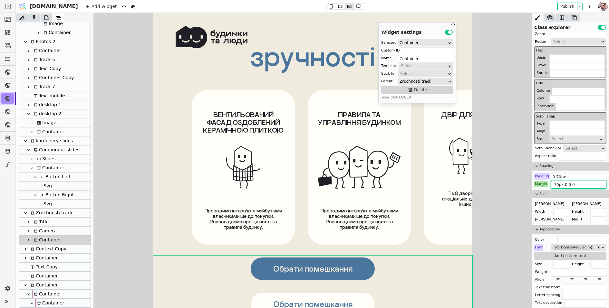
click at [556, 181] on input "-70px 0 0 0" at bounding box center [578, 185] width 55 height 8
click at [558, 184] on input "-70px 0 0 0" at bounding box center [578, 185] width 55 height 8
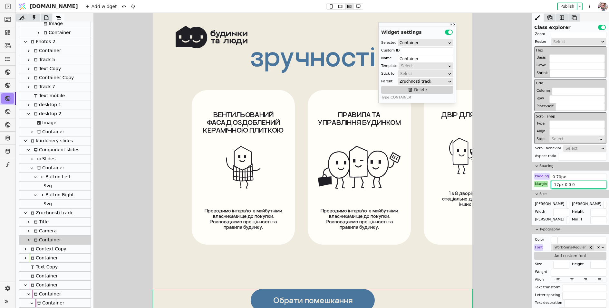
type input "-176px 0 0 0"
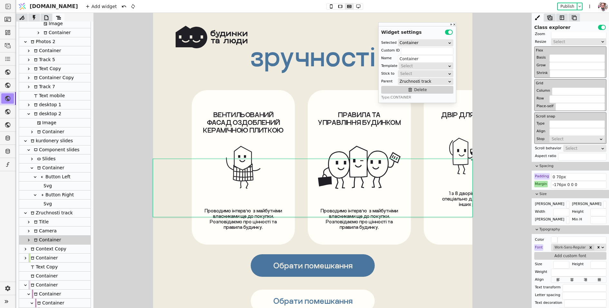
scroll to position [3723, 0]
click at [354, 5] on icon at bounding box center [358, 6] width 8 height 5
type input "-100px 0 0 0"
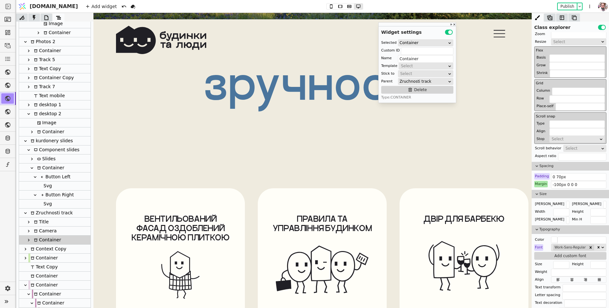
click at [253, 215] on div "ВЕНТИЛЬОВАНИЙ ФАСАД ОЗДОБЛЕНИЙ КЕРАМІЧНОЮ ПЛИТКОЮ Проводимо інтерв’ю  з майбутн…" at bounding box center [312, 271] width 438 height 167
type input "camera-k"
type input "Camera"
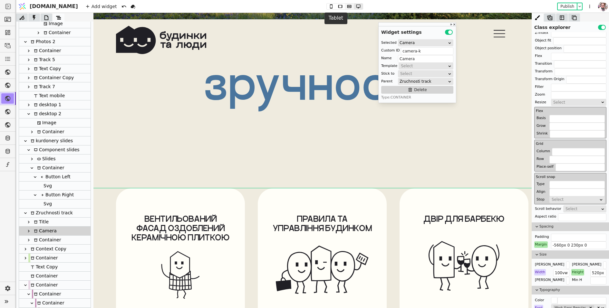
click at [345, 6] on icon at bounding box center [349, 6] width 8 height 5
type input "240px"
type input "-690px 0 210px 0"
type input "480px"
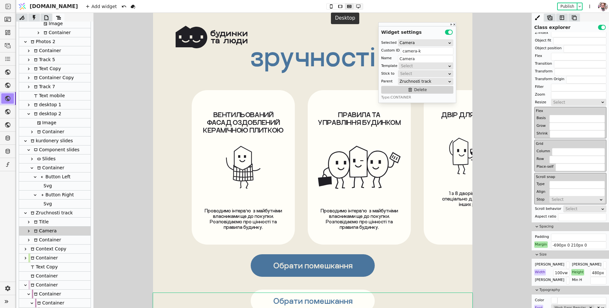
click at [354, 4] on button at bounding box center [358, 7] width 9 height 6
type input "230px"
type input "-560px 0 230px 0"
type input "520px"
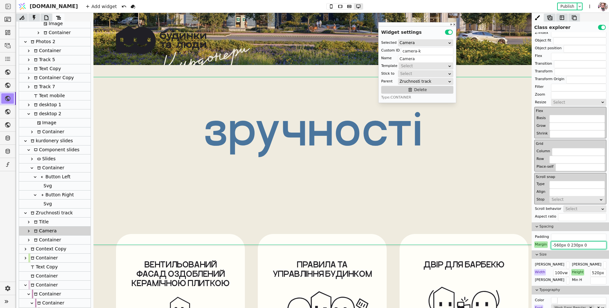
drag, startPoint x: 560, startPoint y: 243, endPoint x: 552, endPoint y: 244, distance: 8.1
click at [552, 244] on input "-560px 0 230px 0" at bounding box center [578, 246] width 55 height 8
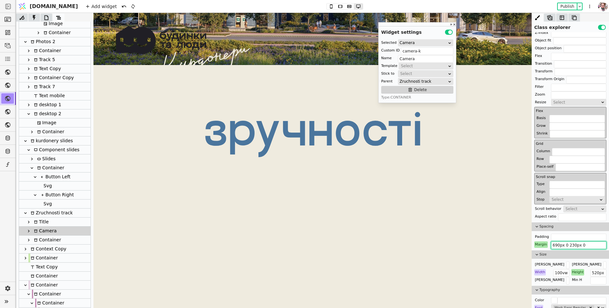
type input "-690px 0 230px 0"
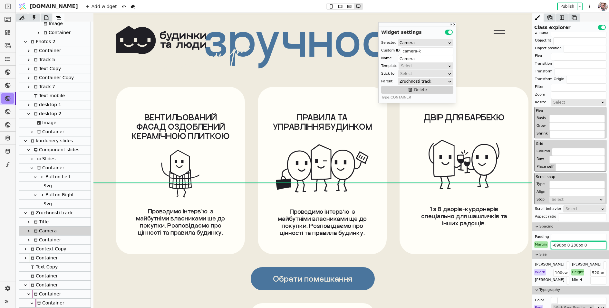
click at [53, 237] on div "Container" at bounding box center [46, 240] width 29 height 9
type input "Container"
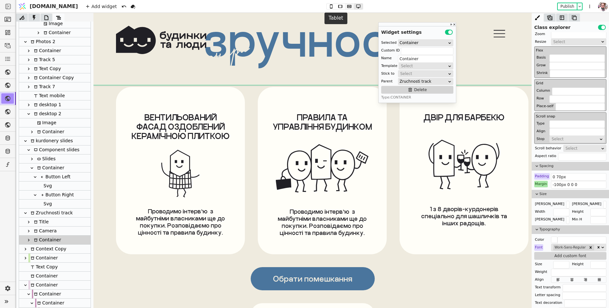
click at [347, 5] on icon at bounding box center [349, 6] width 4 height 3
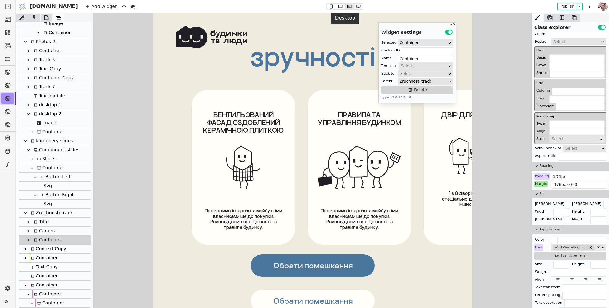
click at [354, 6] on icon at bounding box center [358, 6] width 8 height 5
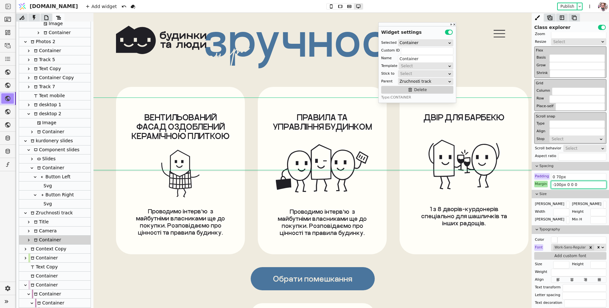
drag, startPoint x: 558, startPoint y: 181, endPoint x: 553, endPoint y: 181, distance: 4.8
click at [553, 181] on input "-100px 0 0 0" at bounding box center [578, 185] width 55 height 8
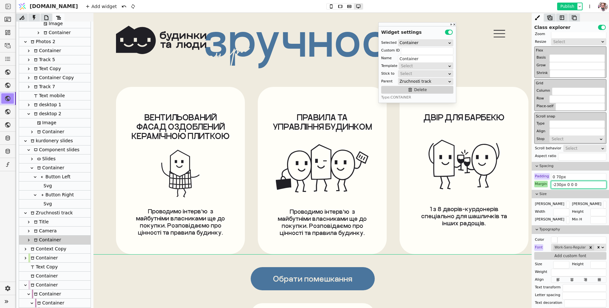
type input "-230px 0 0 0"
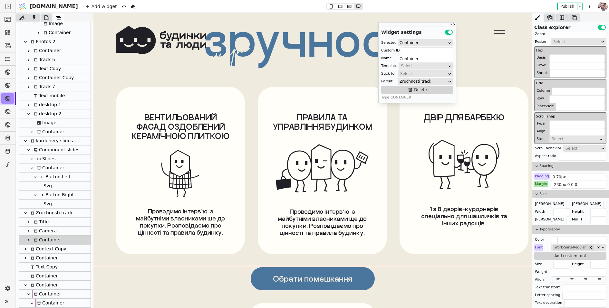
click at [64, 231] on div "Camera" at bounding box center [55, 231] width 72 height 9
type input "camera-k"
type input "Camera"
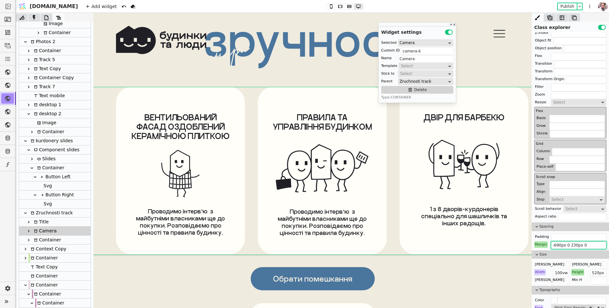
click at [555, 243] on input "-690px 0 230px 0" at bounding box center [578, 246] width 55 height 8
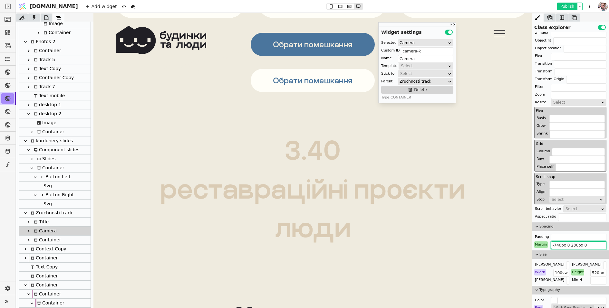
type input "-740px 0 230px 0"
click at [563, 6] on button "Publish" at bounding box center [567, 6] width 19 height 6
click at [313, 76] on div "Обрати помешкання" at bounding box center [312, 80] width 79 height 9
type input "Text"
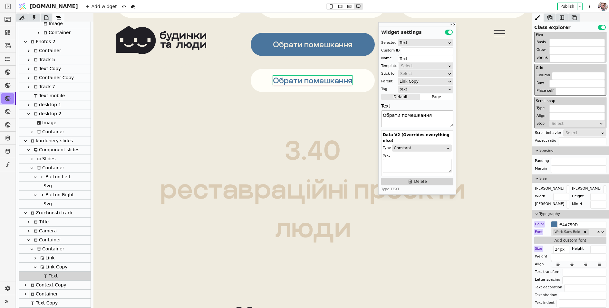
click at [413, 124] on textarea "Обрати помешкання" at bounding box center [417, 118] width 72 height 17
paste textarea "аписатися на візит"
type textarea "Записатися на візит"
click at [570, 6] on button "Publish" at bounding box center [567, 6] width 19 height 6
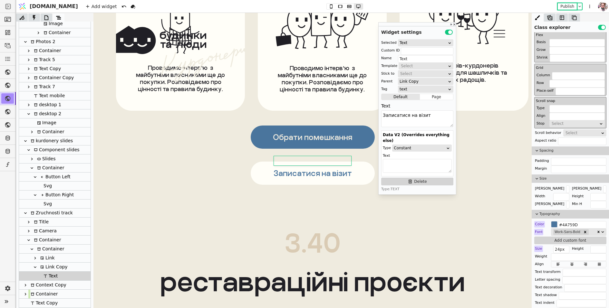
scroll to position [5120, 0]
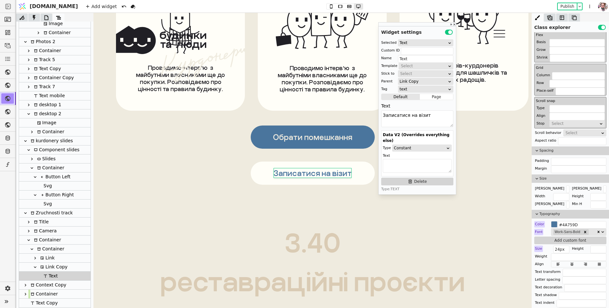
click at [569, 3] on div "Publish" at bounding box center [569, 7] width 25 height 8
click at [565, 5] on button "Publish" at bounding box center [567, 6] width 19 height 6
